Goal: Transaction & Acquisition: Purchase product/service

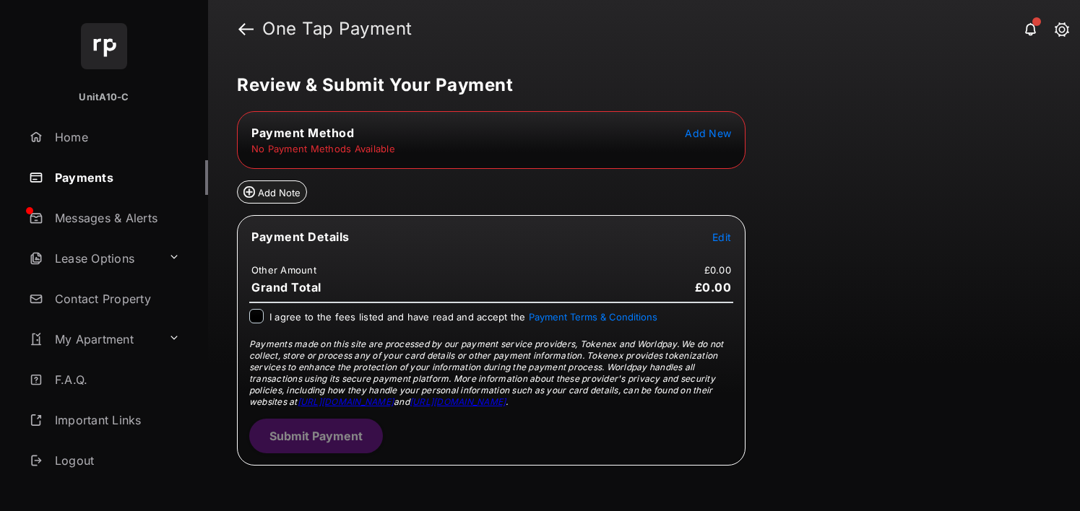
click at [721, 139] on span "Add New" at bounding box center [708, 133] width 46 height 12
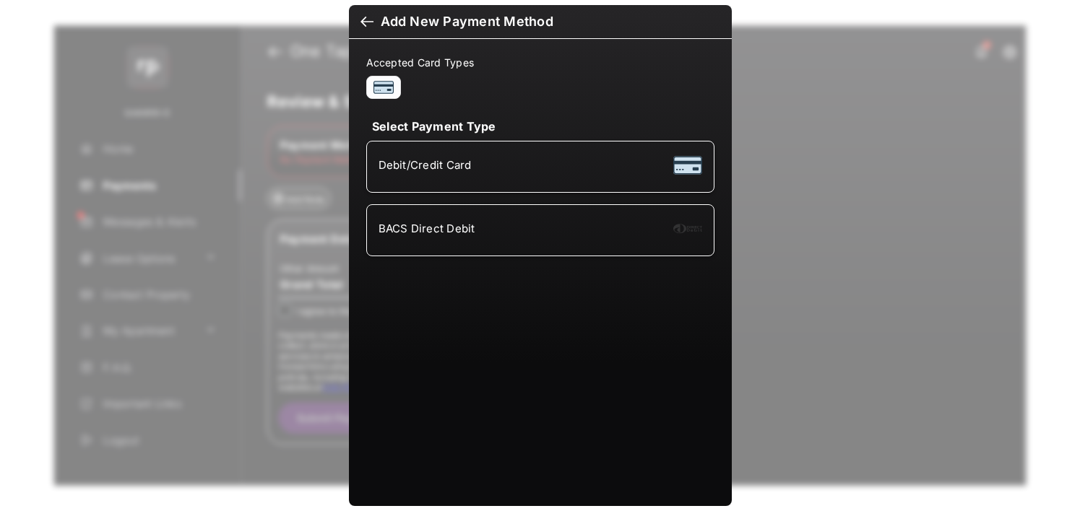
click at [437, 157] on div "Debit/Credit Card" at bounding box center [541, 166] width 324 height 27
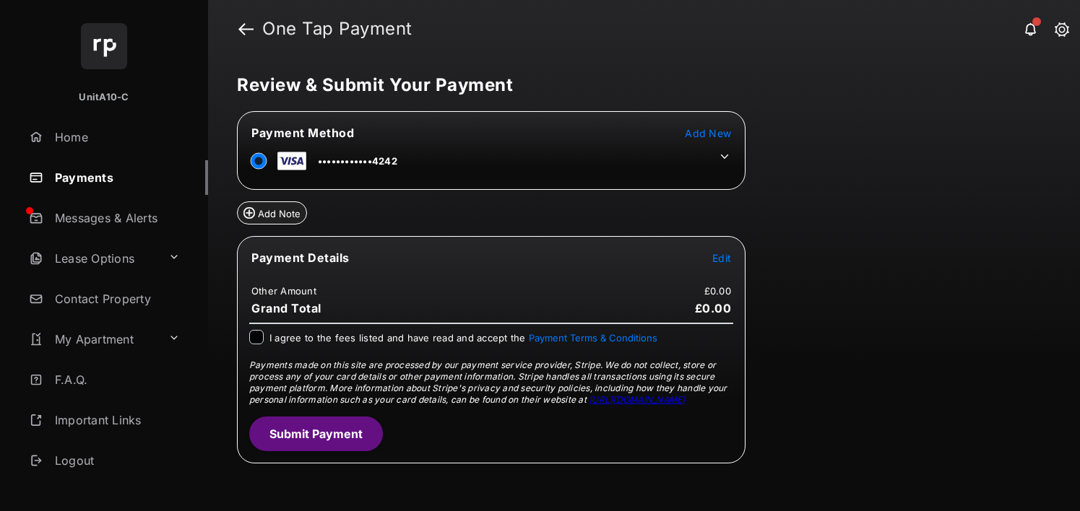
click at [719, 261] on span "Edit" at bounding box center [721, 258] width 19 height 12
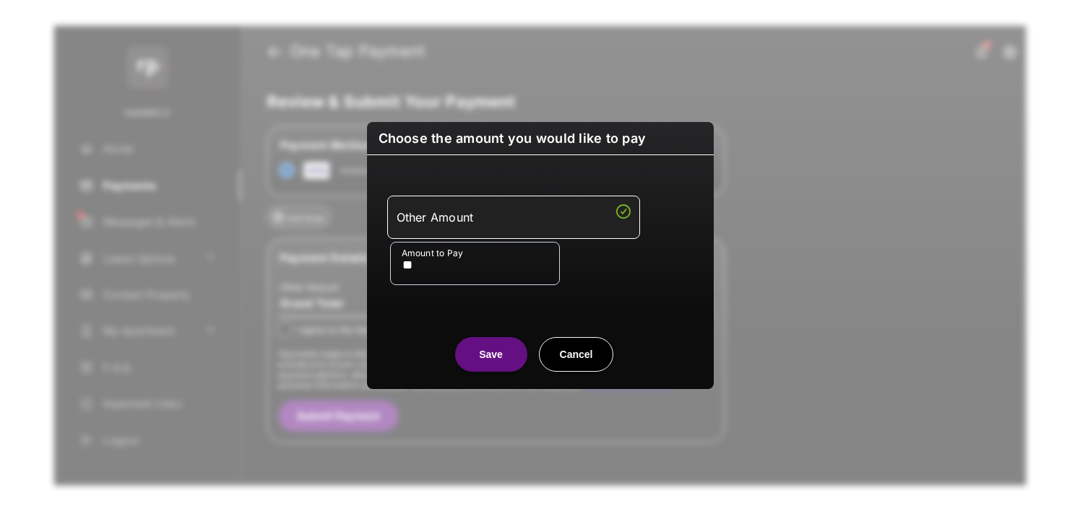
type input "**"
click at [484, 367] on button "Save" at bounding box center [491, 354] width 72 height 35
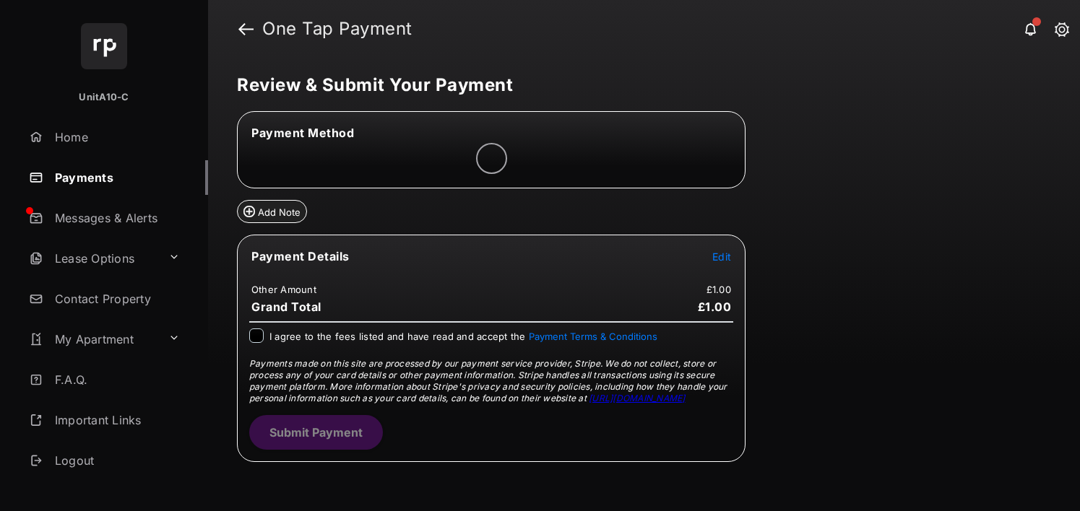
click at [379, 340] on span "I agree to the fees listed and have read and accept the Payment Terms & Conditi…" at bounding box center [463, 337] width 388 height 12
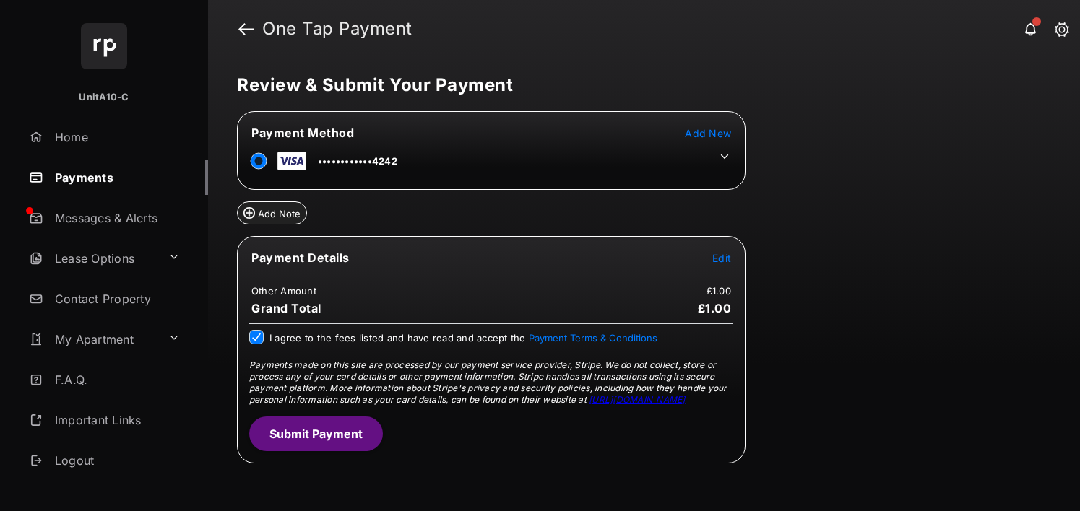
click at [334, 436] on button "Submit Payment" at bounding box center [316, 434] width 134 height 35
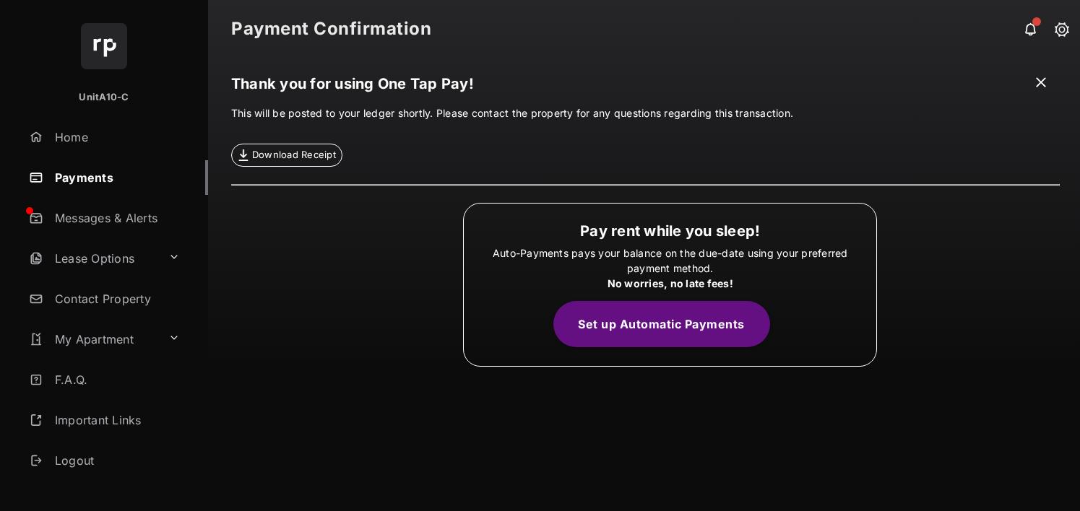
click at [96, 171] on link "Payments" at bounding box center [115, 177] width 185 height 35
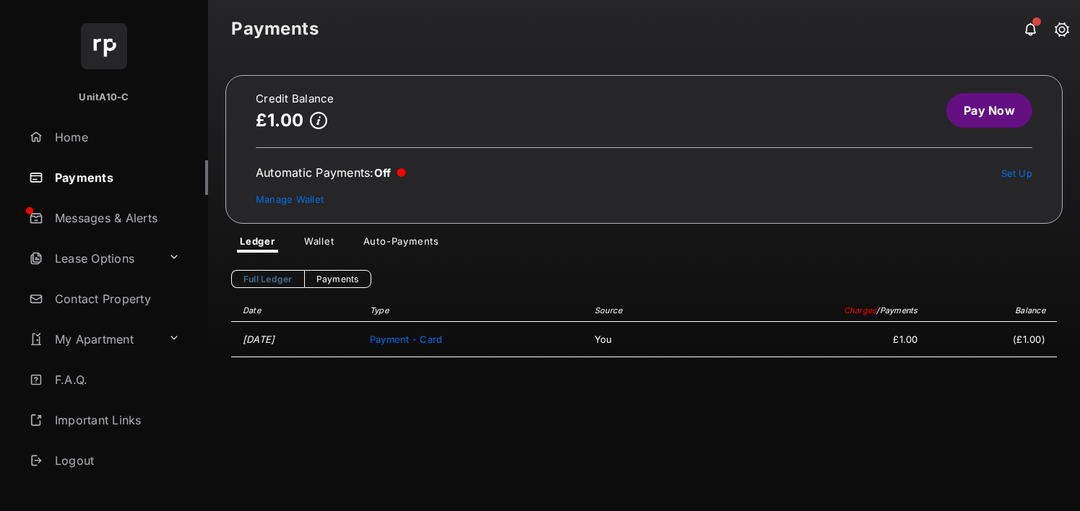
click at [323, 241] on link "Wallet" at bounding box center [319, 244] width 53 height 17
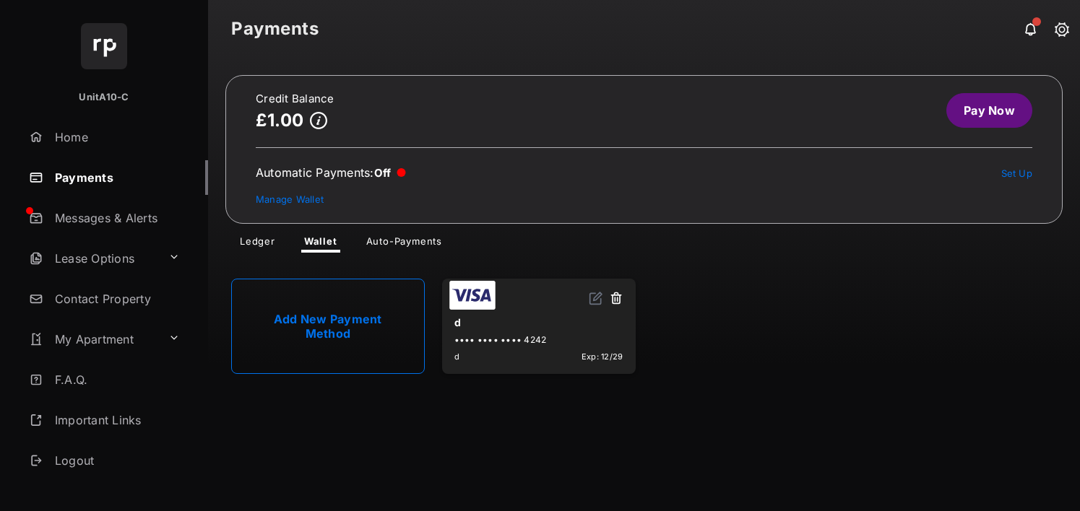
click at [615, 303] on button at bounding box center [616, 299] width 14 height 17
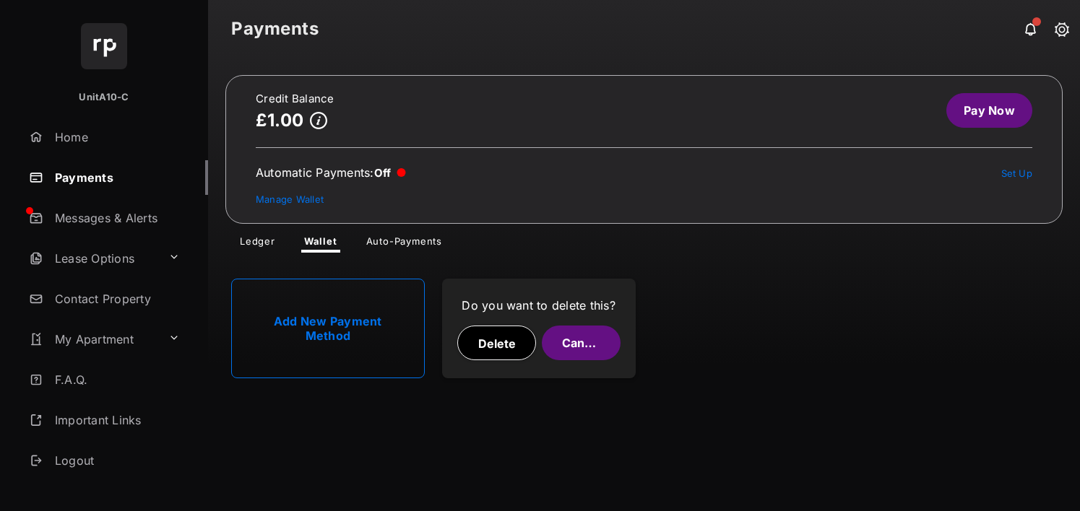
click at [486, 337] on button "Delete" at bounding box center [496, 343] width 79 height 35
